Goal: Task Accomplishment & Management: Manage account settings

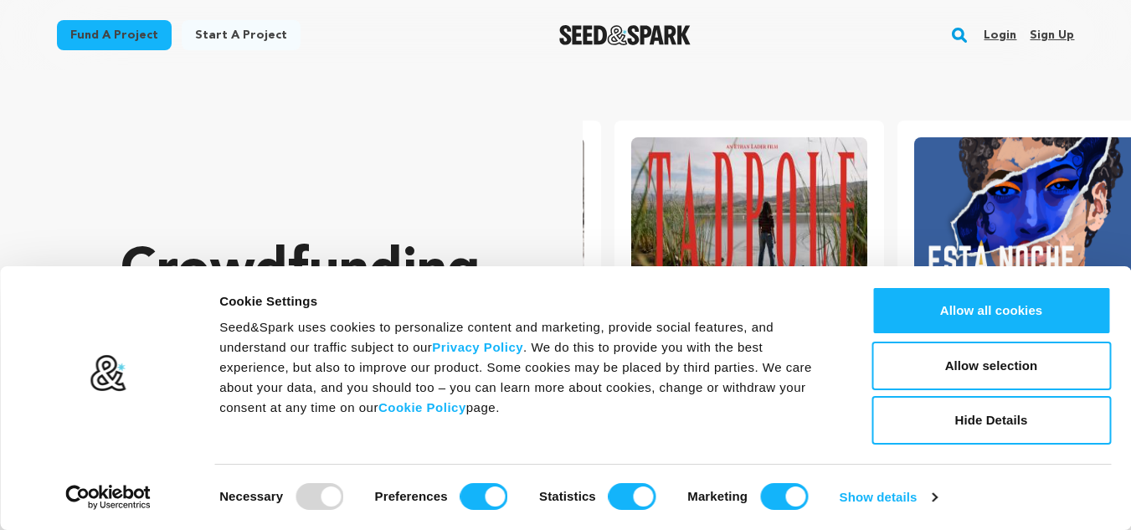
scroll to position [0, 296]
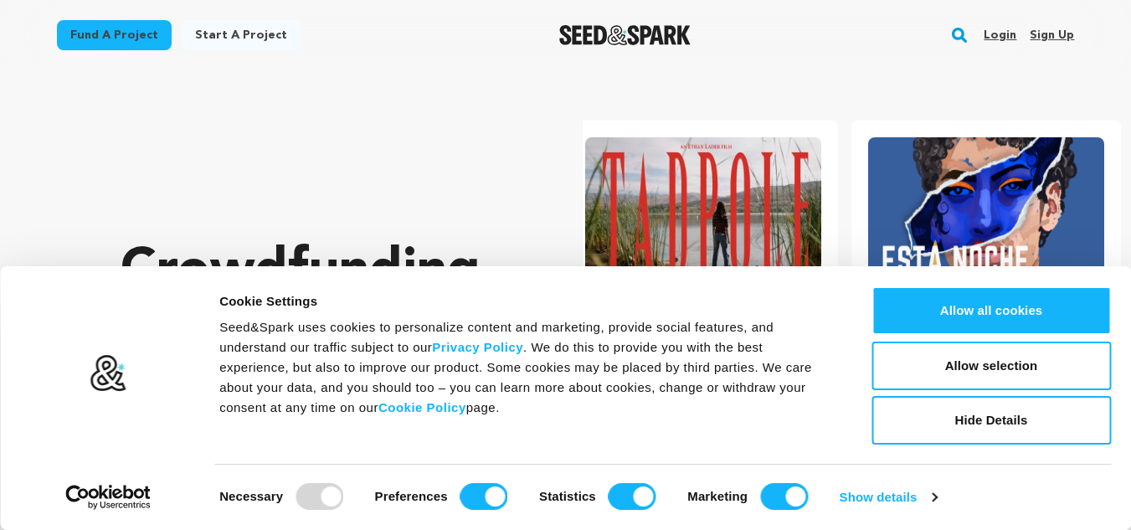
click at [1050, 31] on link "Sign up" at bounding box center [1052, 35] width 44 height 27
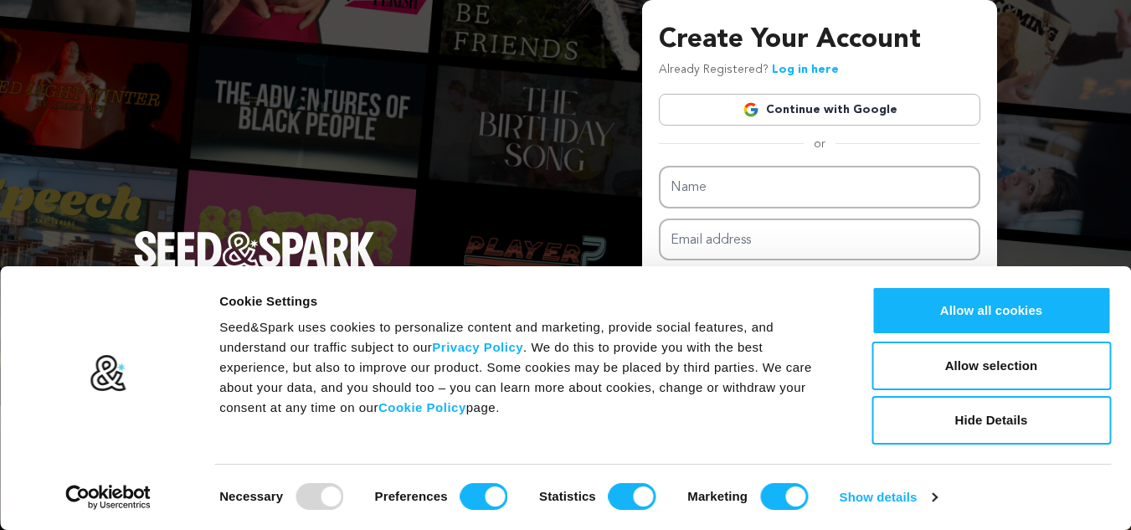
click at [835, 118] on link "Continue with Google" at bounding box center [820, 110] width 322 height 32
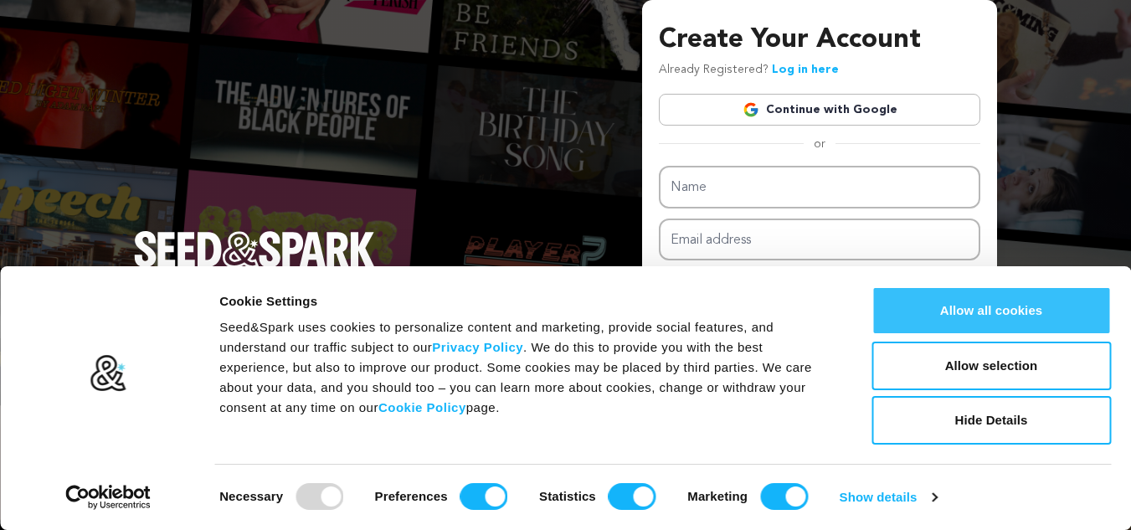
click at [954, 289] on button "Allow all cookies" at bounding box center [992, 310] width 240 height 49
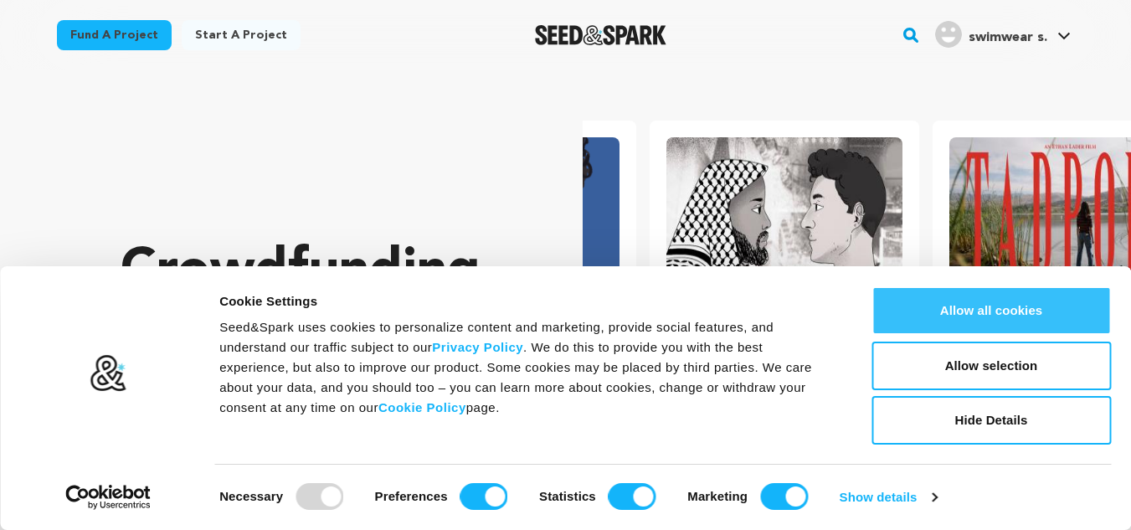
click at [1025, 307] on button "Allow all cookies" at bounding box center [992, 310] width 240 height 49
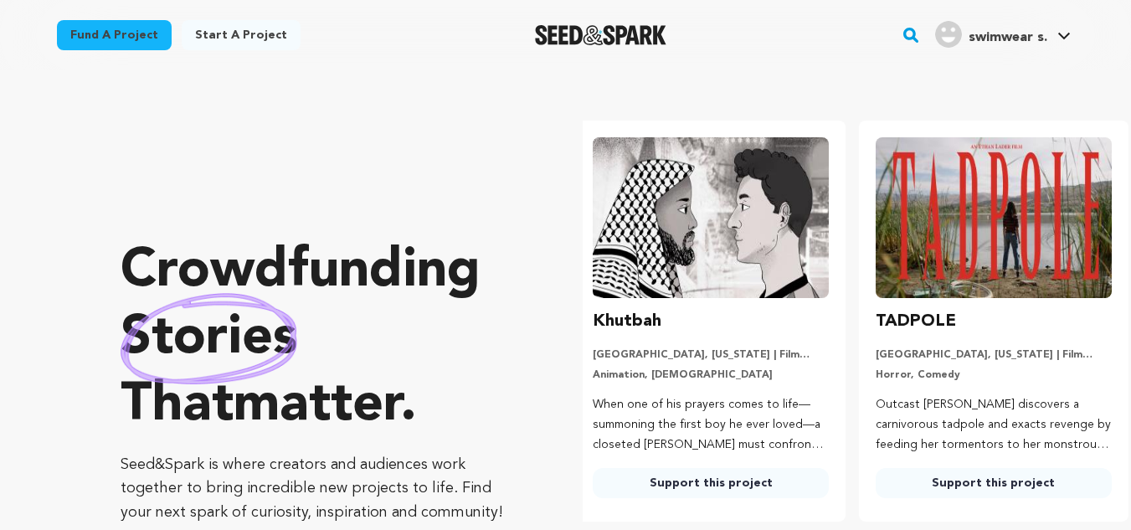
scroll to position [0, 296]
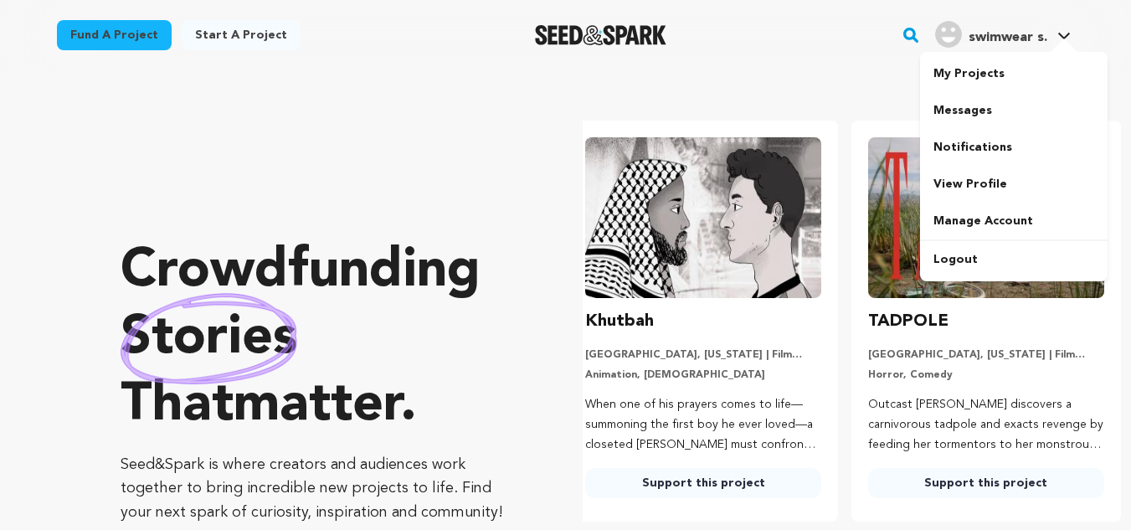
click at [1012, 40] on span "swimwear s." at bounding box center [1008, 37] width 79 height 13
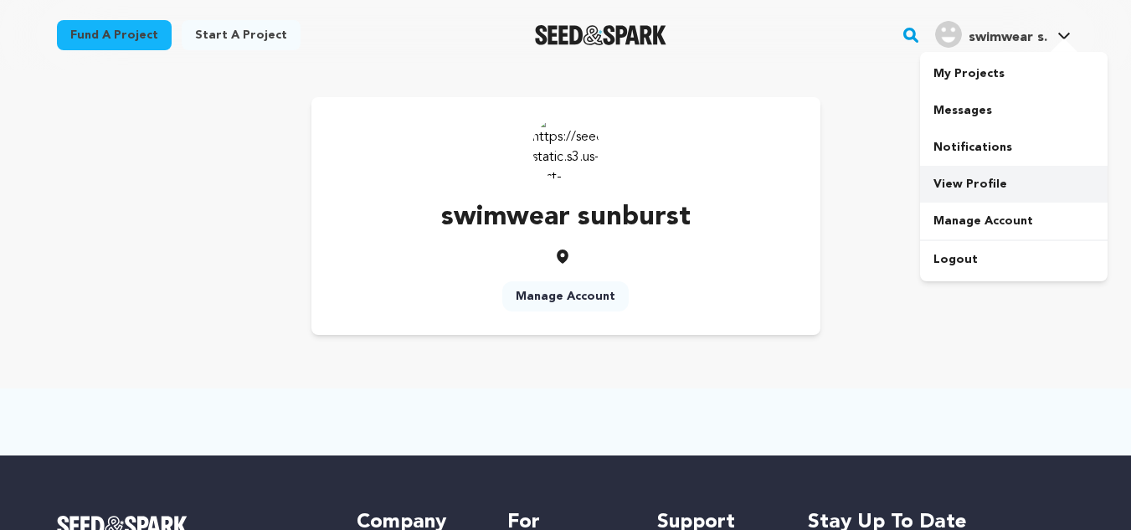
click at [954, 186] on link "View Profile" at bounding box center [1014, 184] width 188 height 37
click at [552, 152] on img at bounding box center [566, 147] width 67 height 67
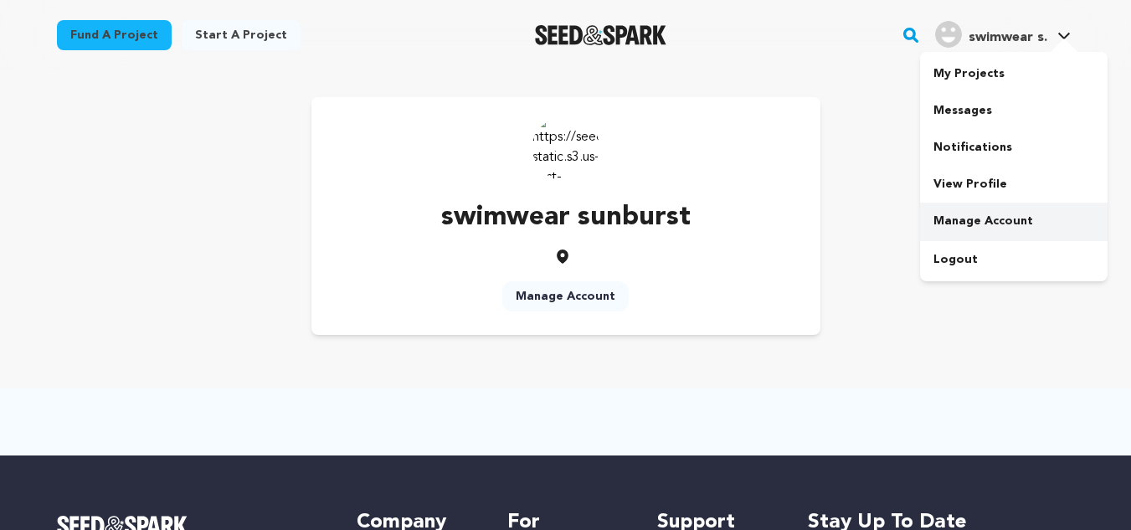
click at [955, 210] on link "Manage Account" at bounding box center [1014, 221] width 188 height 37
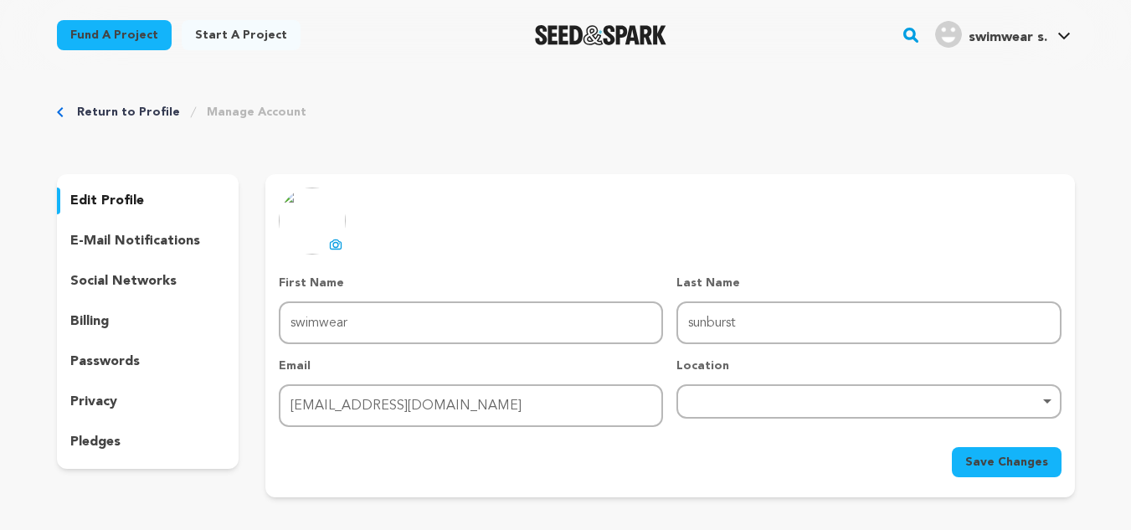
click at [784, 398] on div "Remove item" at bounding box center [869, 401] width 368 height 7
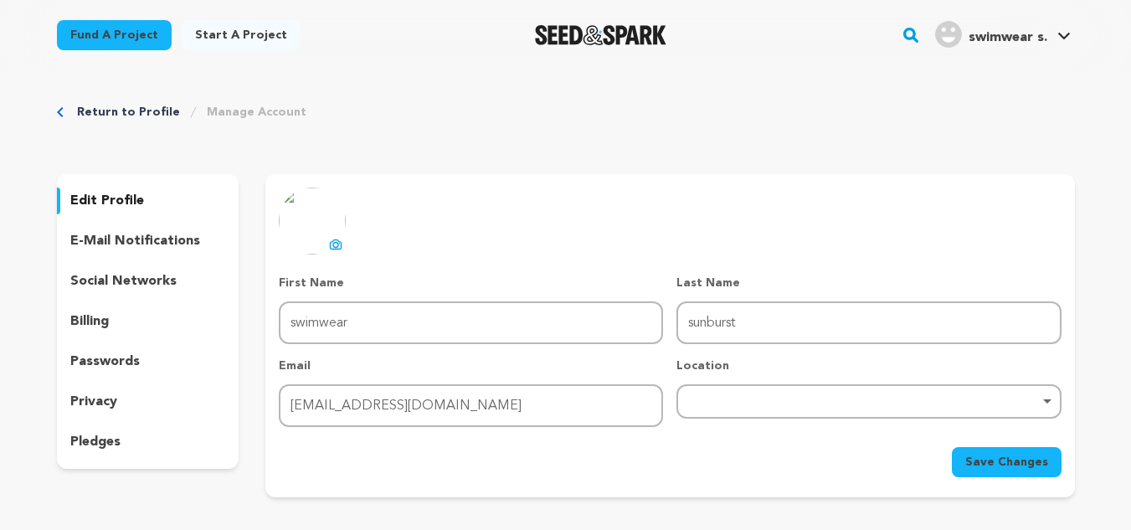
click at [760, 419] on div "Location Remove item Business address is 1256 Capitol Dr ste 700 #104 Pewaukee …" at bounding box center [869, 393] width 384 height 70
click at [756, 406] on div "Remove item" at bounding box center [869, 401] width 384 height 34
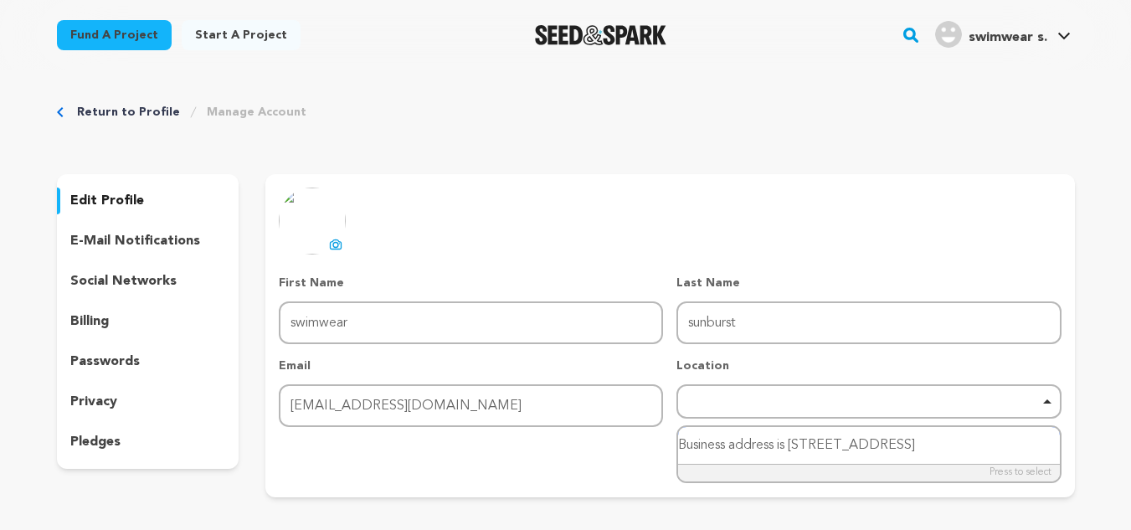
click at [973, 446] on input "Business address is 1256 Capitol Dr ste 700 #104 Pewaukee WI, 53072 USA" at bounding box center [868, 446] width 381 height 38
paste input "search"
paste input "Pewaukee WI, 53072 USA"
drag, startPoint x: 838, startPoint y: 446, endPoint x: 664, endPoint y: 430, distance: 174.9
click at [664, 430] on form "First Name First Name swimwear Last Name Last Name sunburst Email Email sunburs…" at bounding box center [670, 376] width 782 height 203
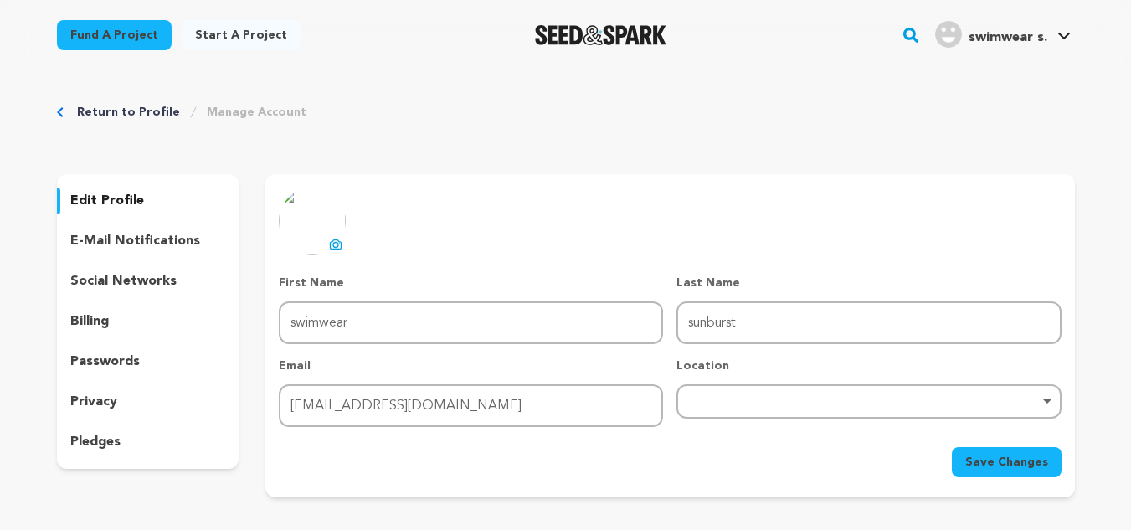
click at [795, 416] on div "Remove item" at bounding box center [869, 401] width 384 height 34
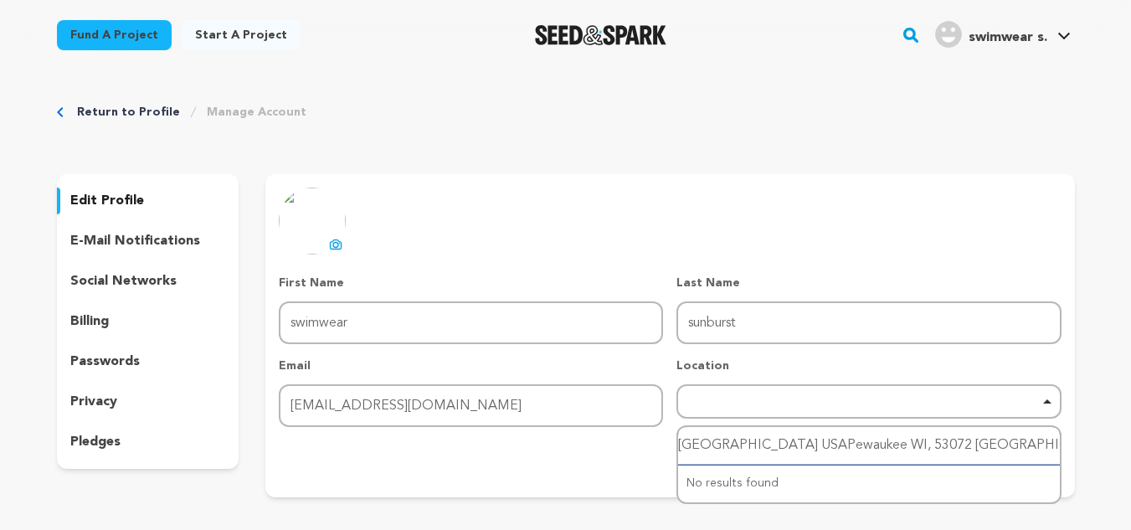
type input "Pewaukee WI, 53072 USA"
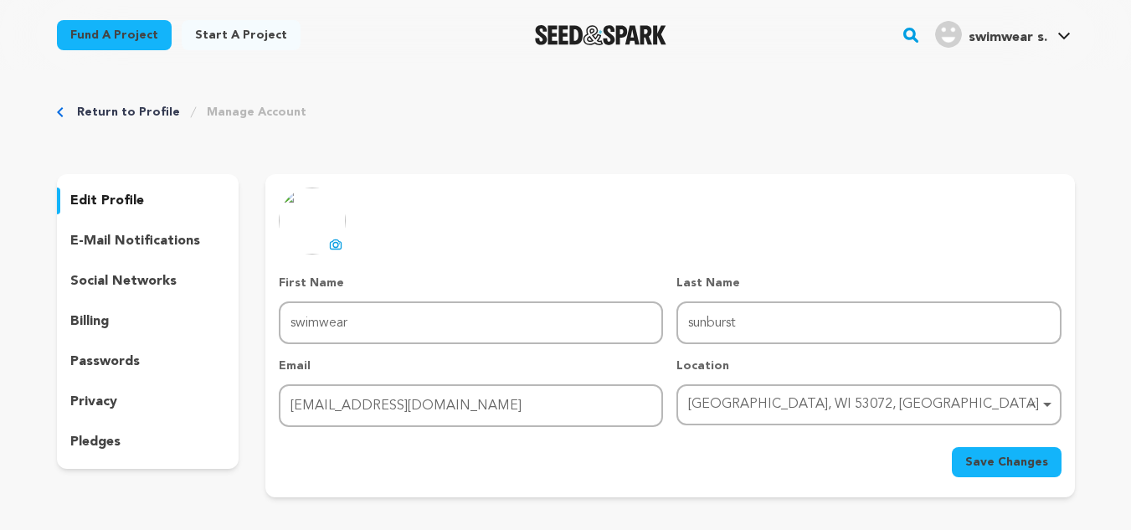
click at [996, 465] on span "Save Changes" at bounding box center [1007, 462] width 83 height 17
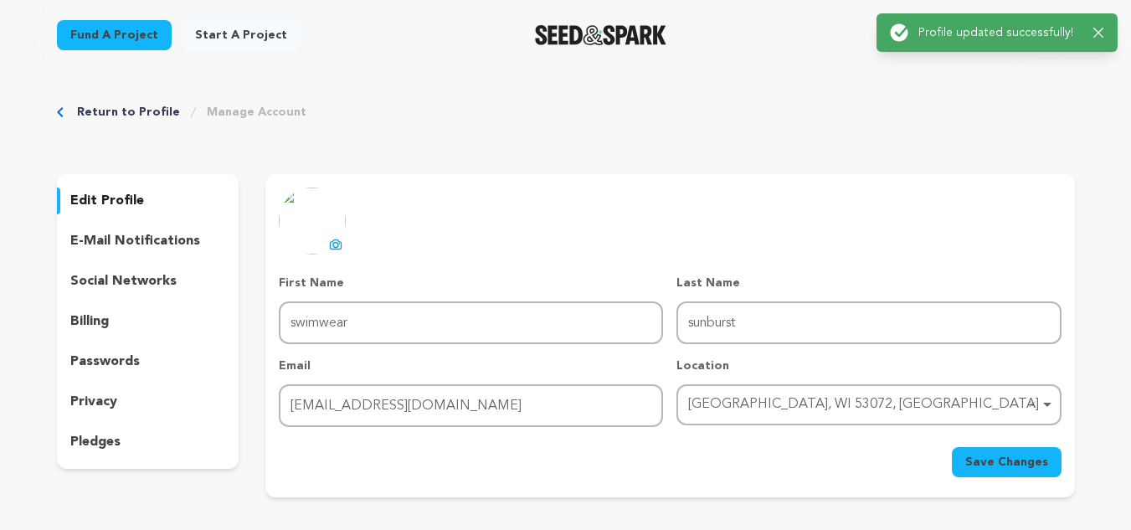
click at [119, 277] on p "social networks" at bounding box center [123, 281] width 106 height 20
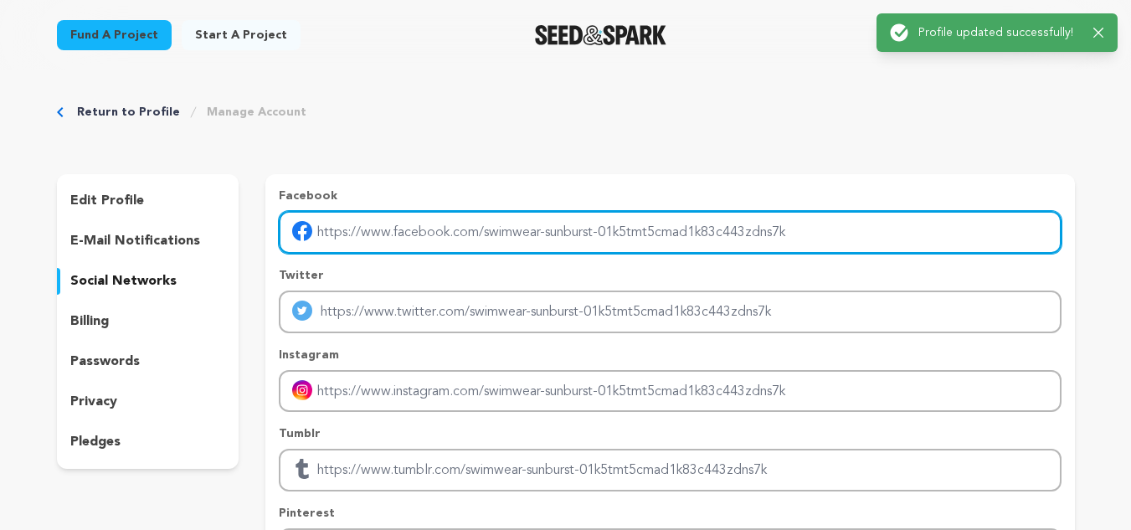
click at [558, 241] on input "Enter facebook profile link" at bounding box center [670, 232] width 782 height 43
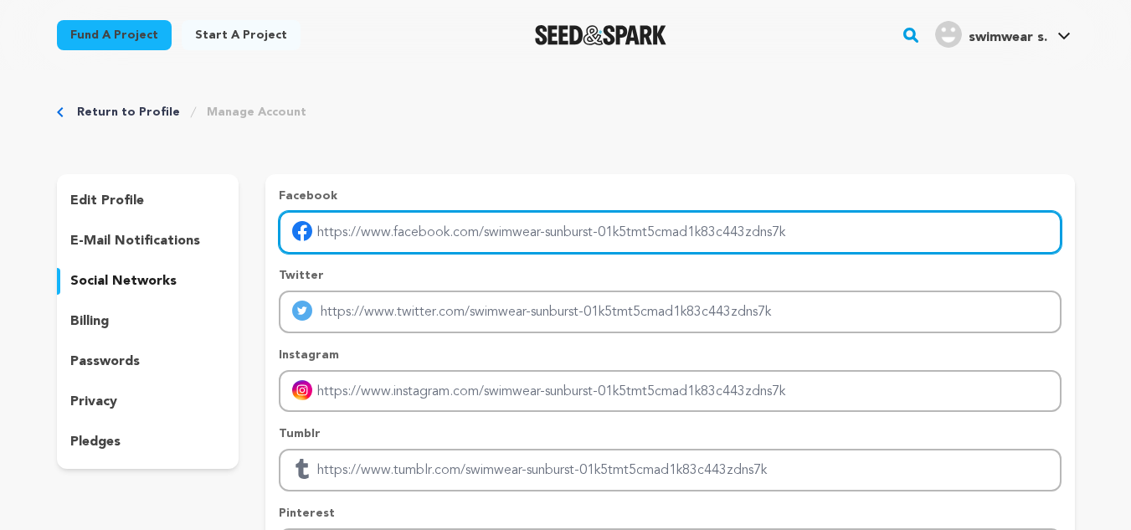
type input "https://www.facebook.com/sunburstswimwear/"
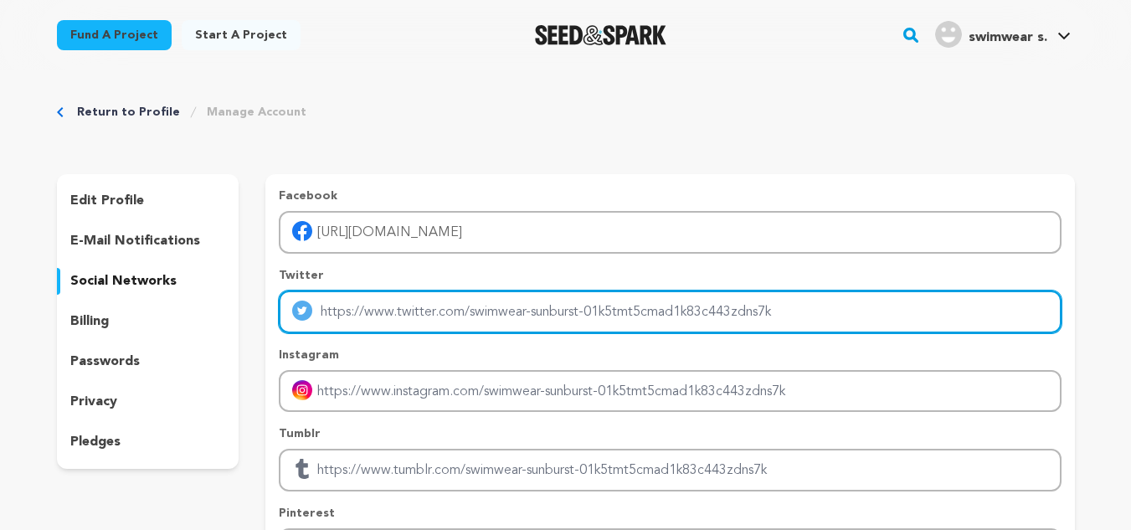
click at [507, 300] on input "Enter twitter profile link" at bounding box center [670, 312] width 782 height 43
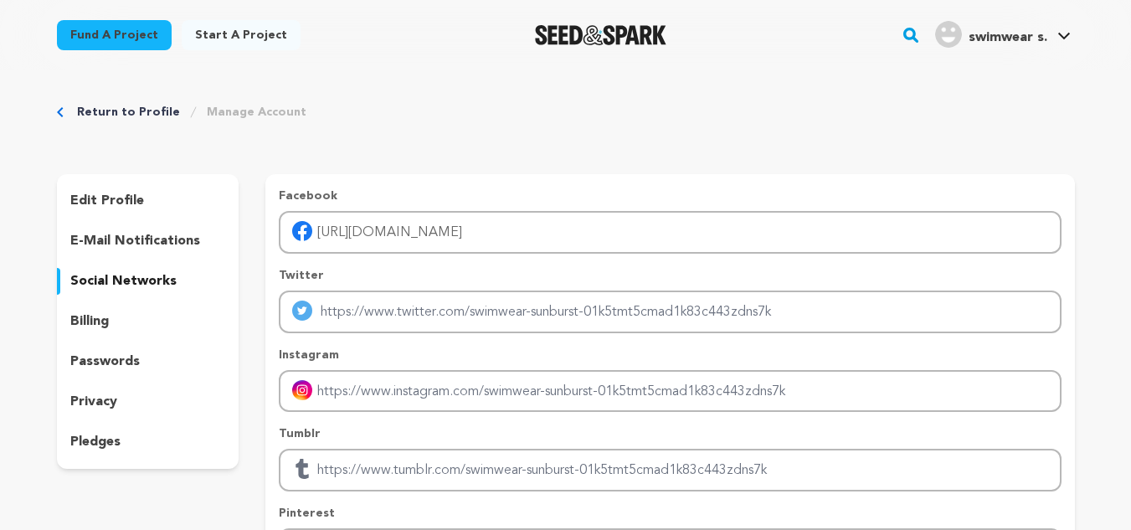
click at [514, 363] on div "Instagram" at bounding box center [670, 380] width 782 height 66
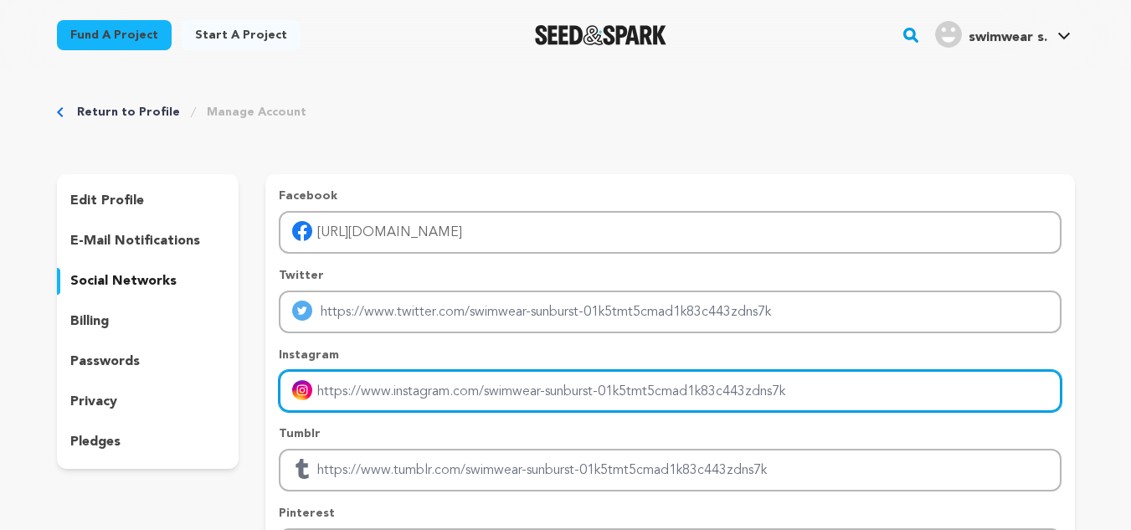
drag, startPoint x: 523, startPoint y: 384, endPoint x: 532, endPoint y: 412, distance: 29.9
click at [523, 387] on input "Enter instagram handle link" at bounding box center [670, 391] width 782 height 43
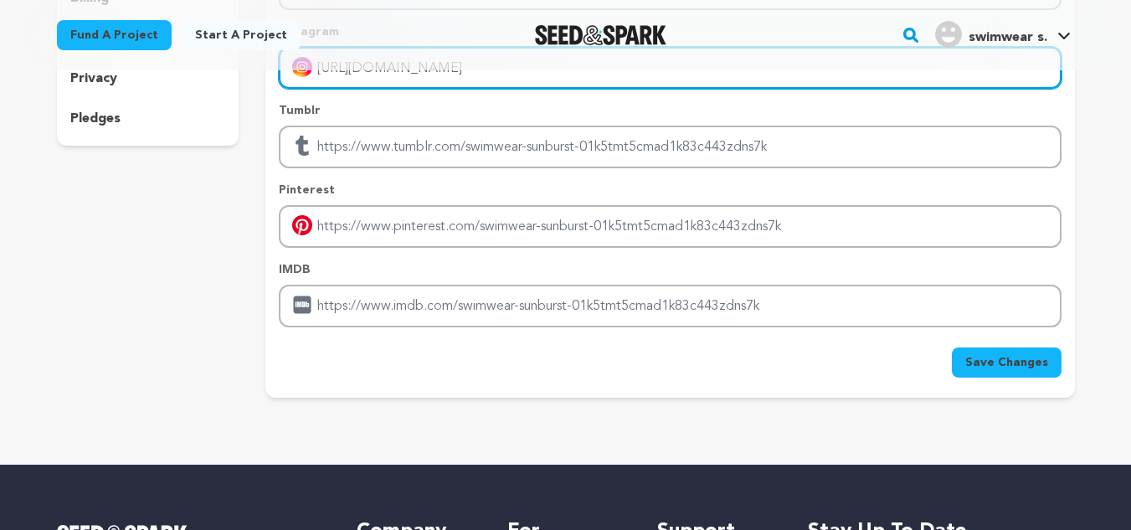
scroll to position [335, 0]
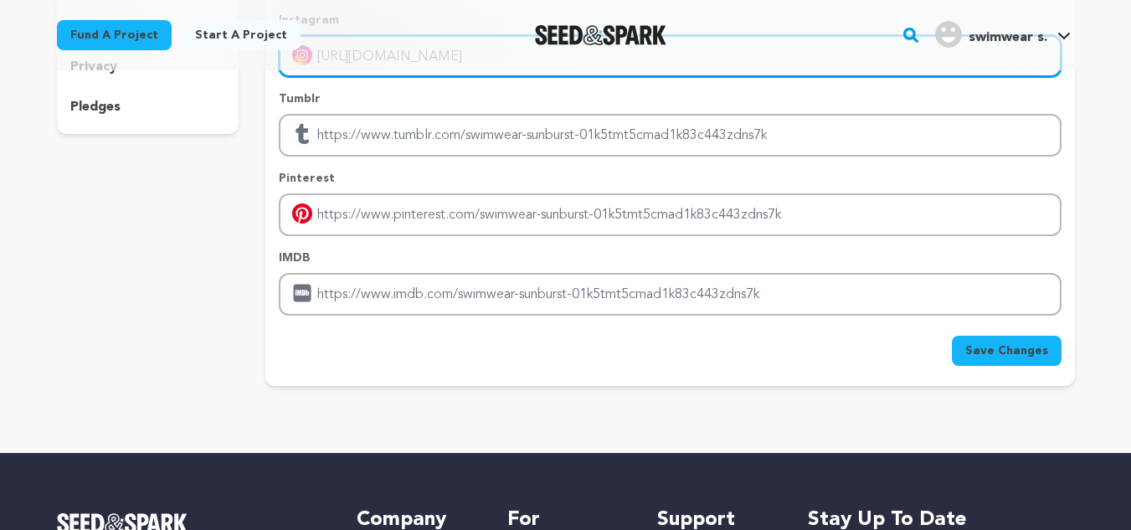
type input "https://www.instagram.com/sunburstswimwear"
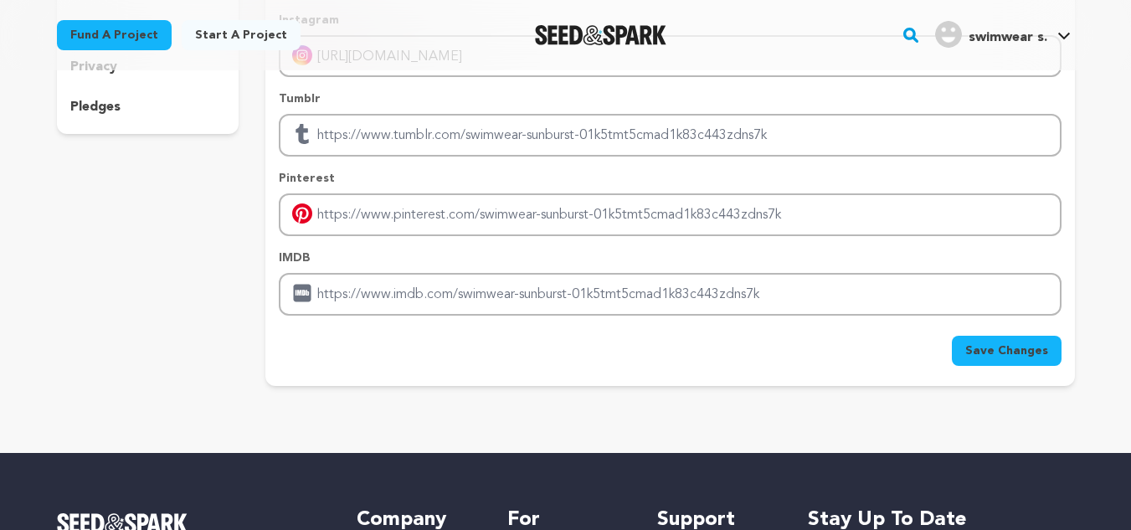
click at [576, 316] on form "Facebook https://www.facebook.com/sunburstswimwear/ Twitter Instagram https://w…" at bounding box center [670, 109] width 782 height 513
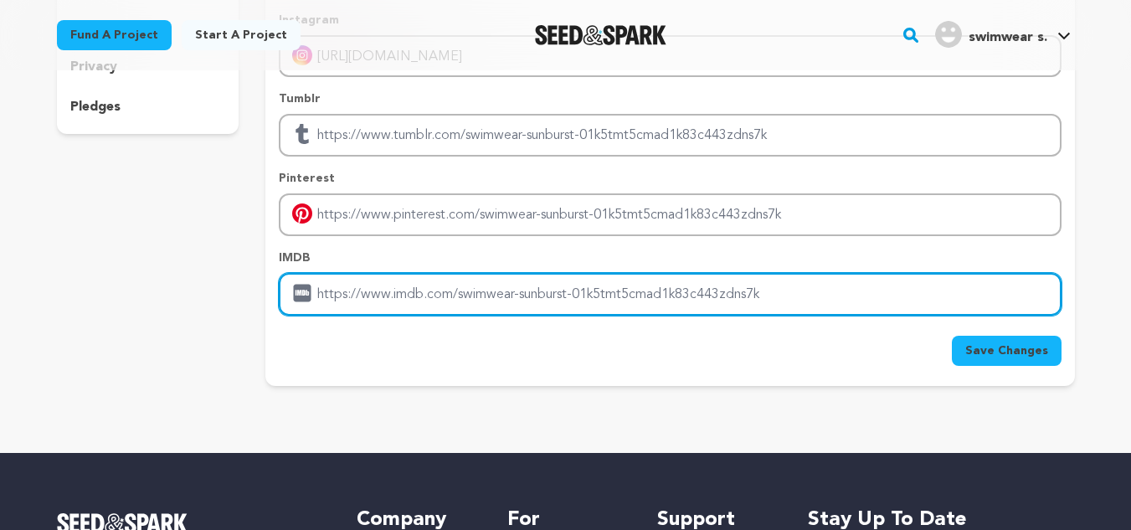
click at [571, 302] on input "Enter IMDB profile link" at bounding box center [670, 294] width 782 height 43
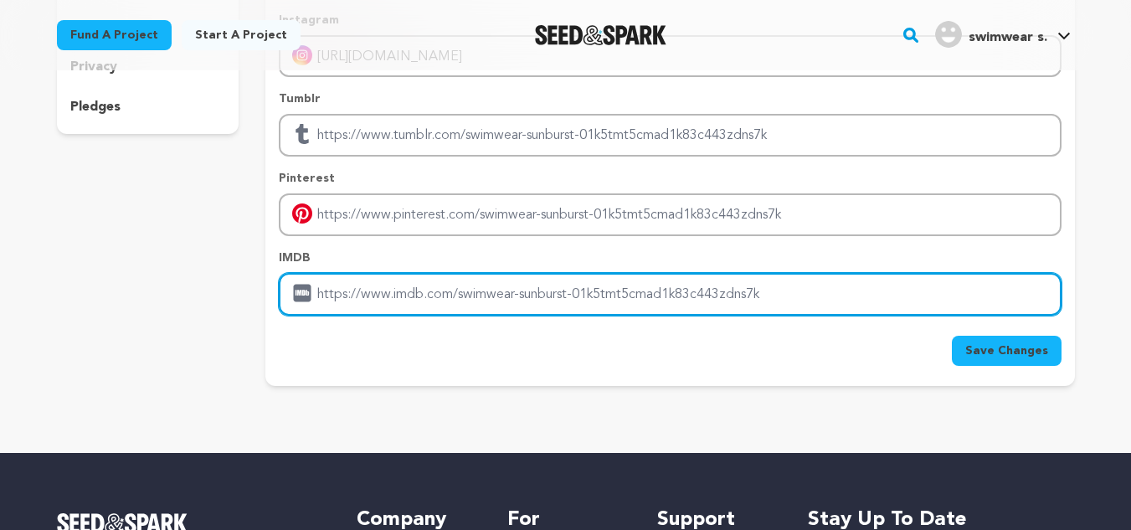
type input "https://www.sunburstswimwear.com/"
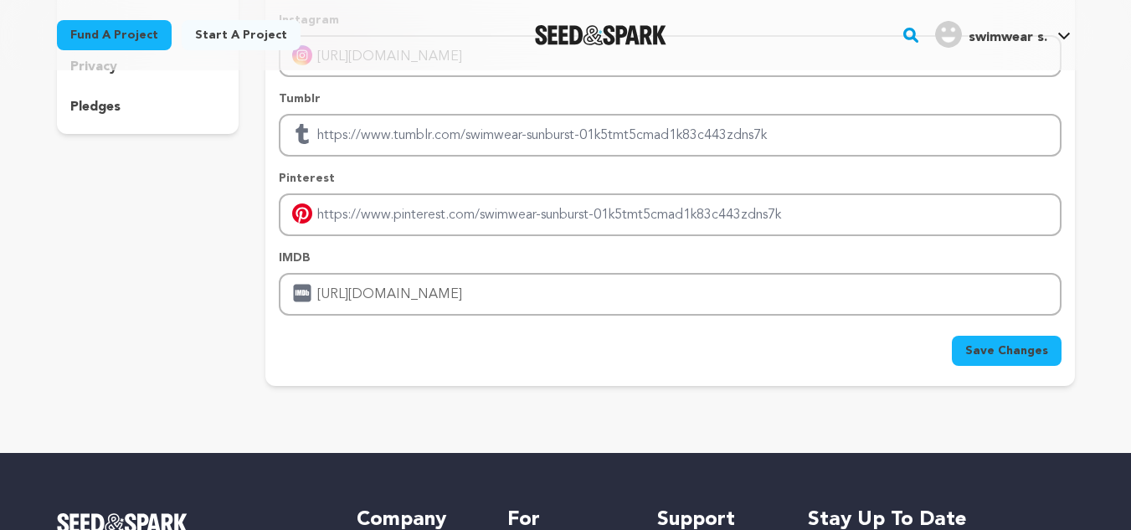
click at [971, 354] on span "Save Changes" at bounding box center [1007, 351] width 83 height 17
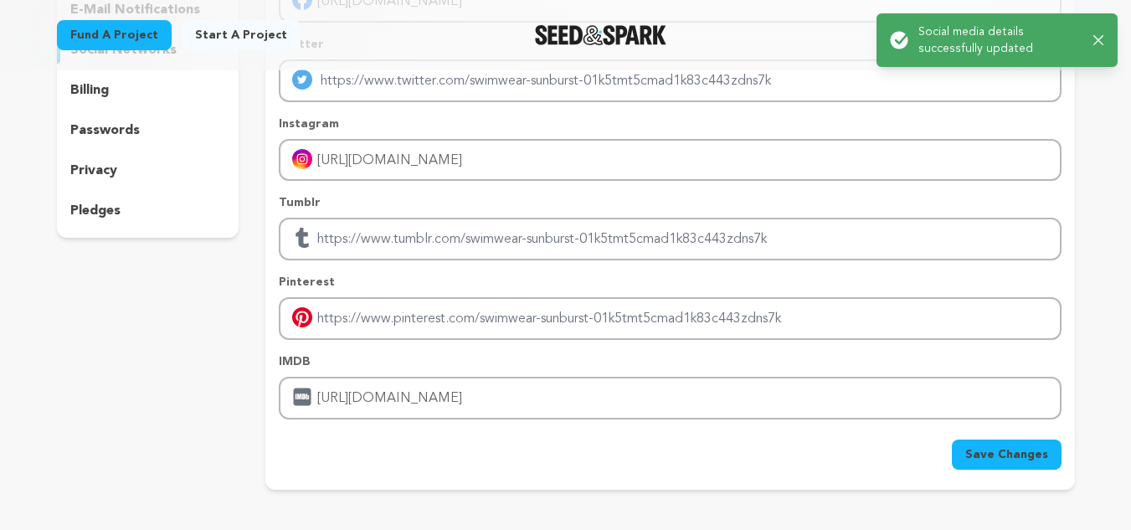
scroll to position [0, 0]
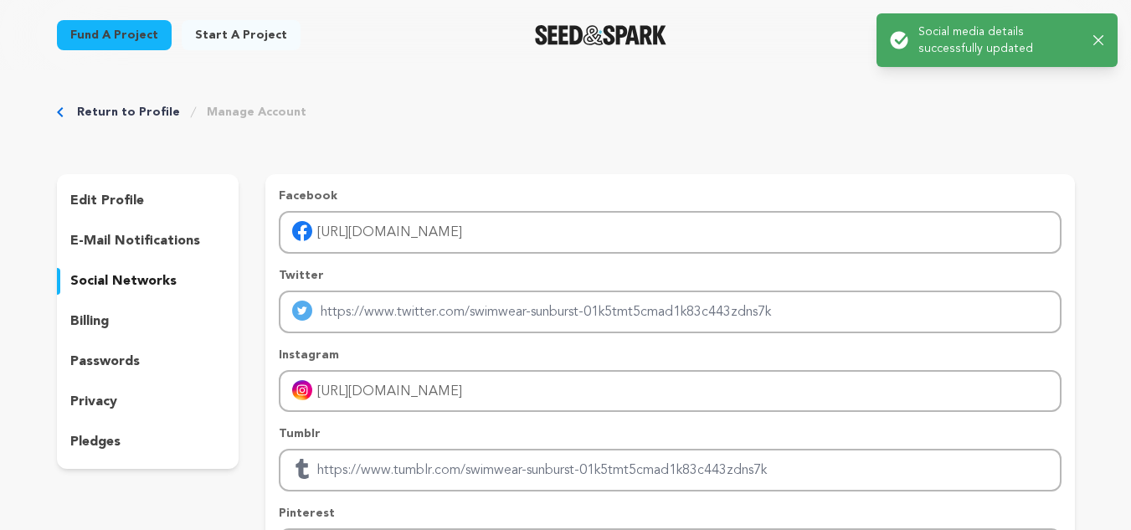
click at [90, 199] on p "edit profile" at bounding box center [107, 201] width 74 height 20
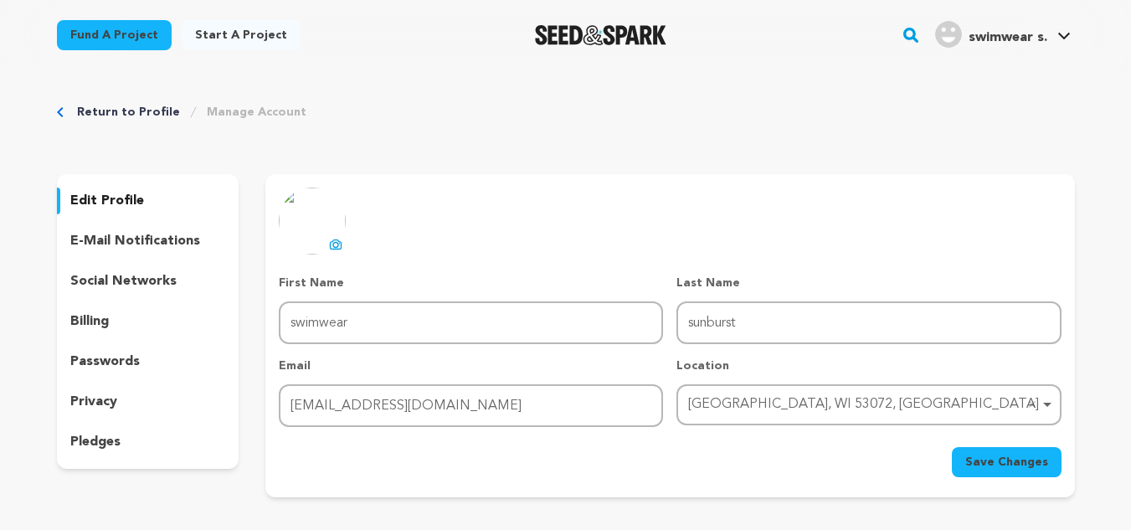
click at [96, 270] on div "social networks" at bounding box center [148, 281] width 183 height 27
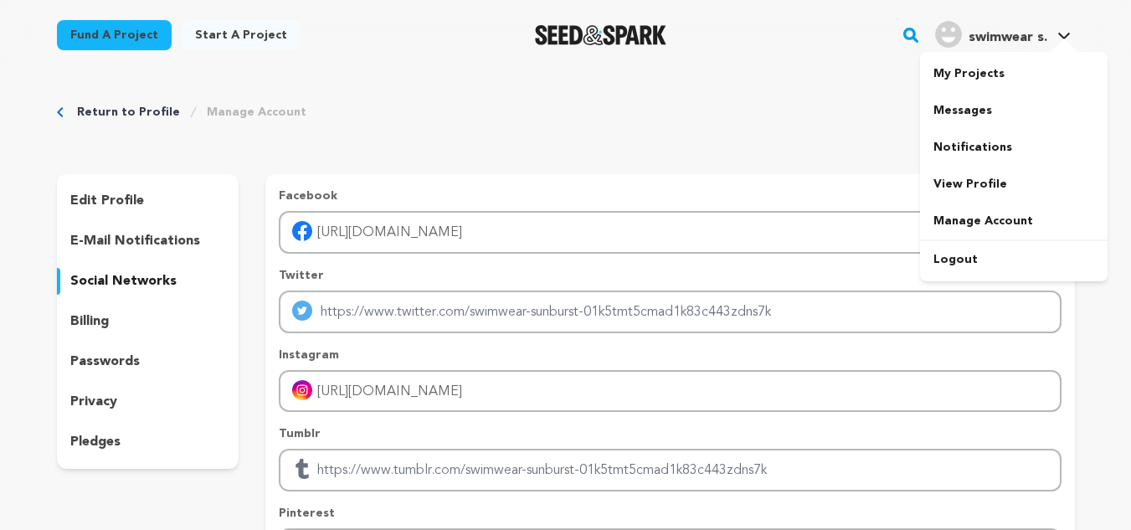
click at [1032, 37] on span "swimwear s." at bounding box center [1008, 37] width 79 height 13
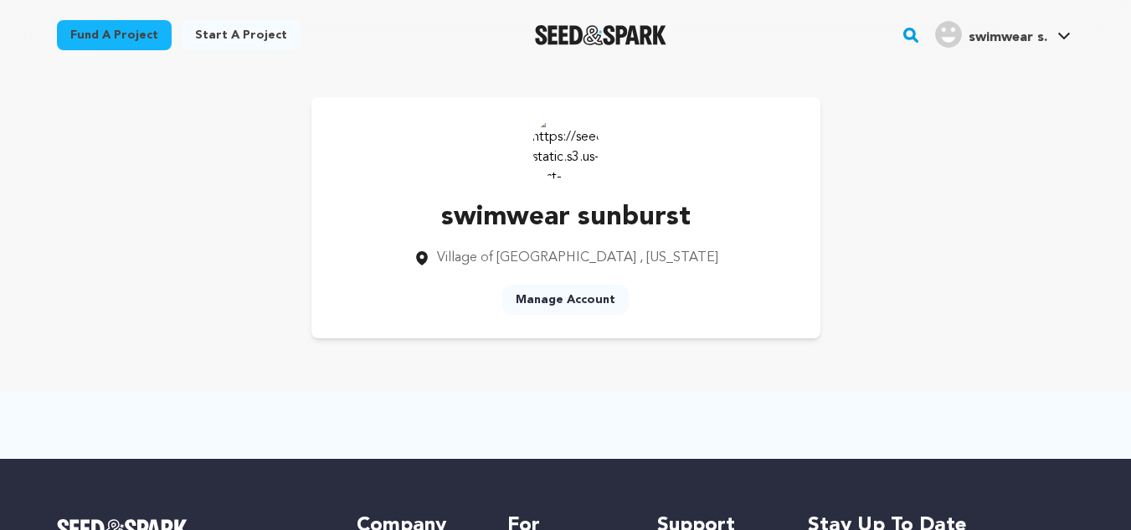
click at [578, 144] on img at bounding box center [566, 147] width 67 height 67
click at [1005, 39] on span "swimwear s." at bounding box center [1008, 37] width 79 height 13
click at [964, 173] on link "View Profile" at bounding box center [1014, 184] width 188 height 37
click at [971, 209] on link "Manage Account" at bounding box center [1014, 221] width 188 height 37
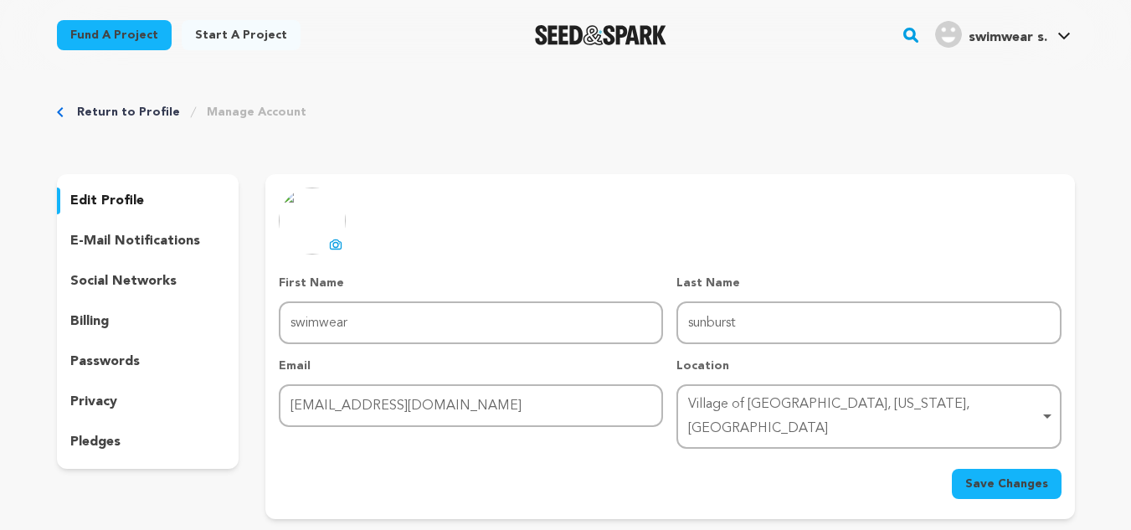
click at [327, 240] on button "uploading spinner upload profile image" at bounding box center [336, 244] width 20 height 20
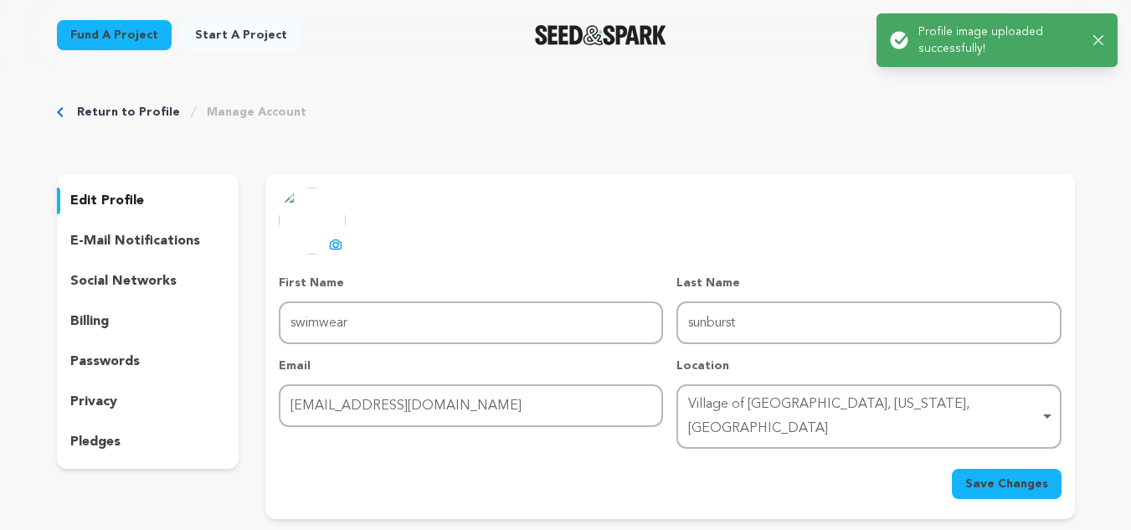
click at [984, 476] on button "Save Changes" at bounding box center [1007, 484] width 110 height 30
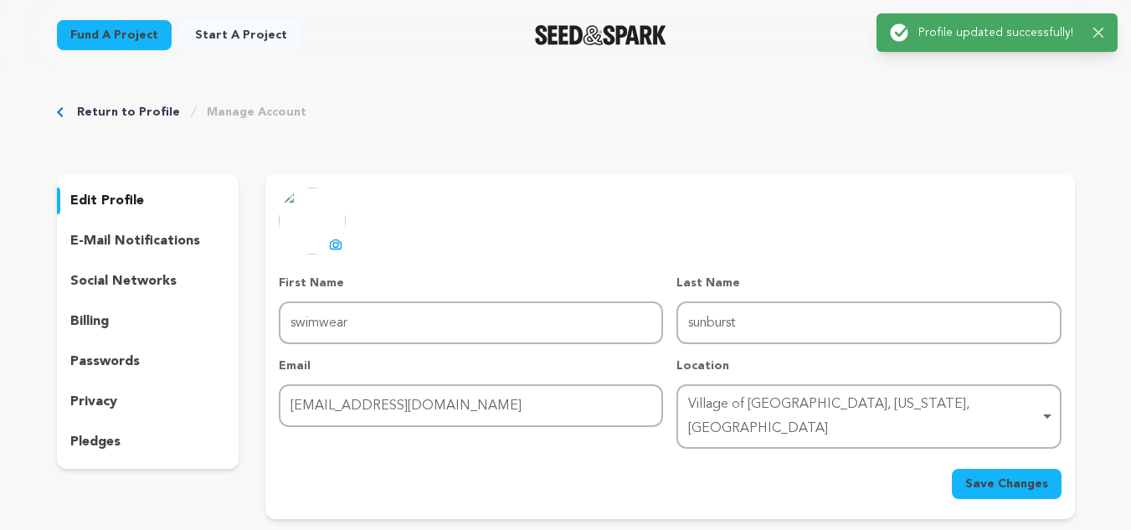
click at [992, 106] on div "Return to Profile Manage Account" at bounding box center [566, 112] width 1018 height 17
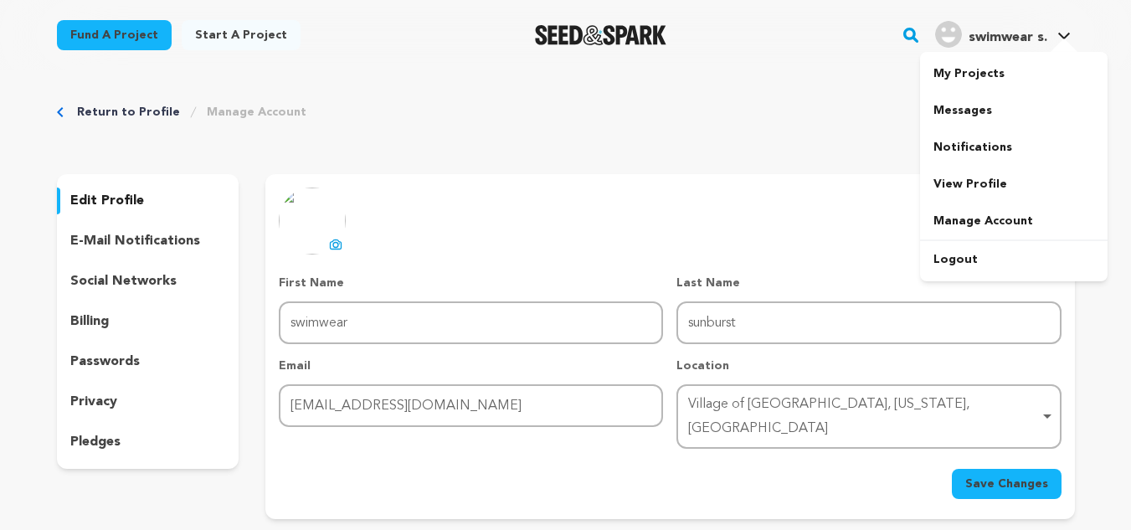
click at [1053, 38] on link "swimwear s. swimwear s." at bounding box center [1003, 33] width 142 height 30
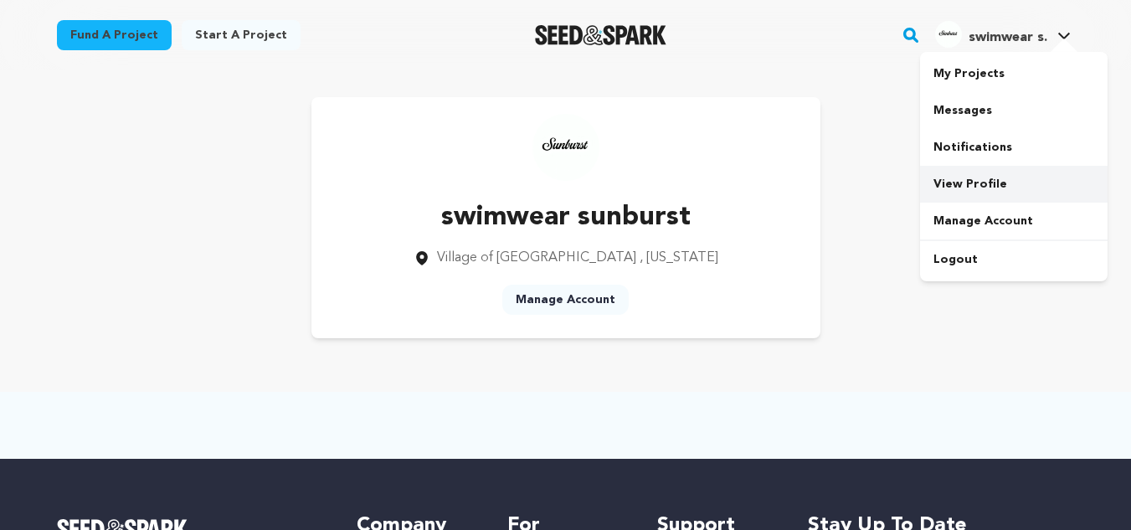
click at [939, 185] on link "View Profile" at bounding box center [1014, 184] width 188 height 37
